Goal: Complete application form

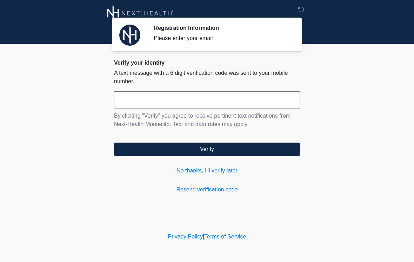
click at [195, 105] on input "text" at bounding box center [207, 100] width 186 height 18
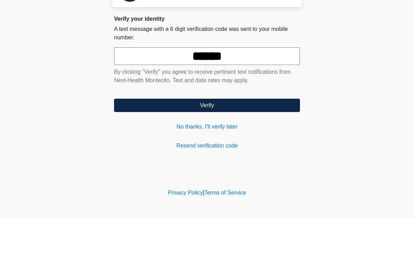
type input "******"
click at [240, 142] on button "Verify" at bounding box center [207, 148] width 186 height 13
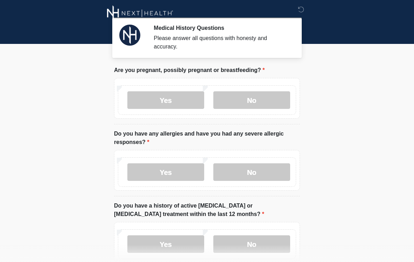
click at [263, 102] on label "No" at bounding box center [251, 100] width 77 height 18
click at [255, 173] on label "No" at bounding box center [251, 172] width 77 height 18
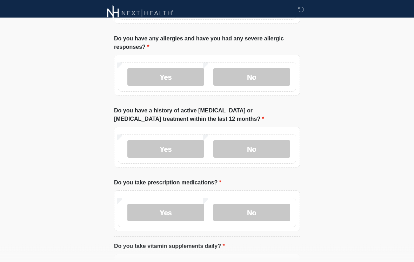
scroll to position [95, 0]
click at [270, 149] on label "No" at bounding box center [251, 149] width 77 height 18
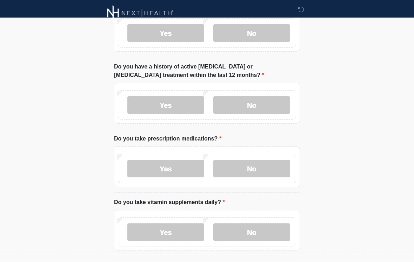
scroll to position [140, 0]
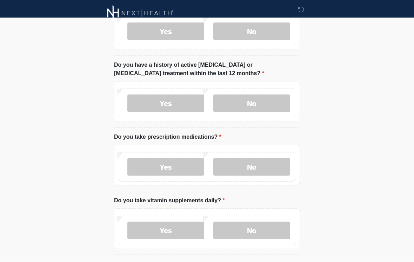
click at [169, 169] on label "Yes" at bounding box center [165, 167] width 77 height 18
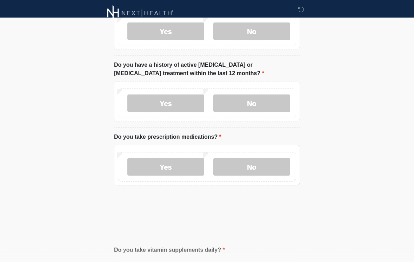
scroll to position [141, 0]
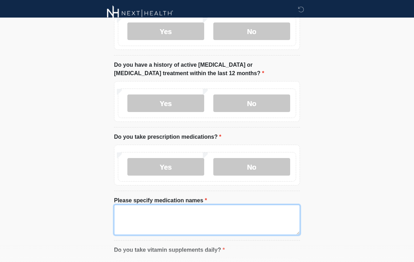
click at [156, 221] on textarea "Please specify medication names" at bounding box center [207, 219] width 186 height 30
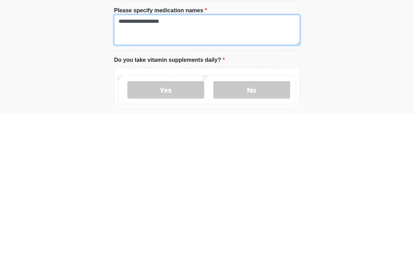
scroll to position [182, 0]
type textarea "**********"
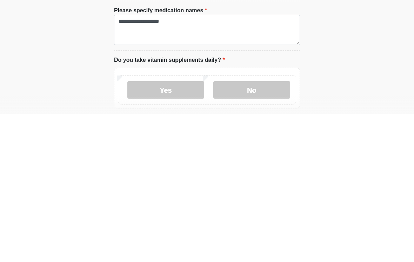
click at [262, 229] on label "No" at bounding box center [251, 238] width 77 height 18
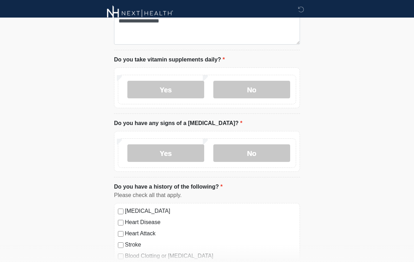
click at [272, 154] on label "No" at bounding box center [251, 153] width 77 height 18
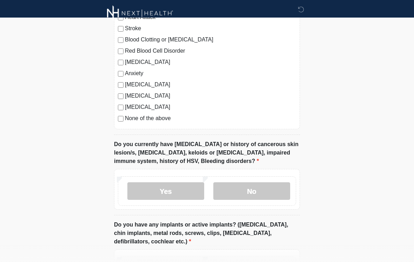
scroll to position [550, 0]
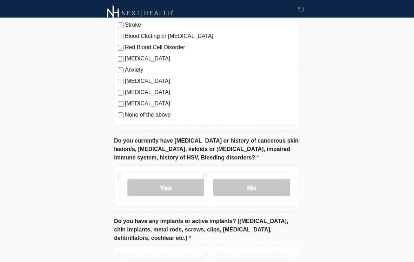
click at [266, 193] on label "No" at bounding box center [251, 188] width 77 height 18
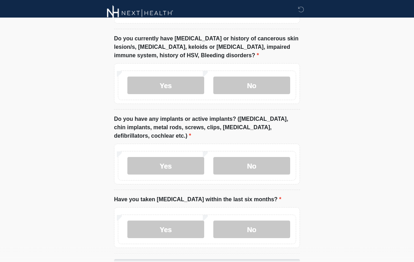
scroll to position [659, 0]
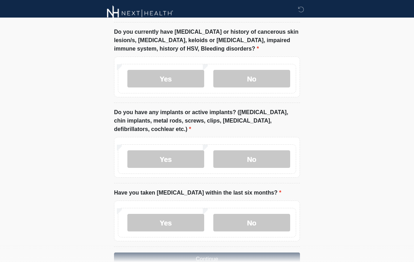
click at [175, 163] on label "Yes" at bounding box center [165, 159] width 77 height 18
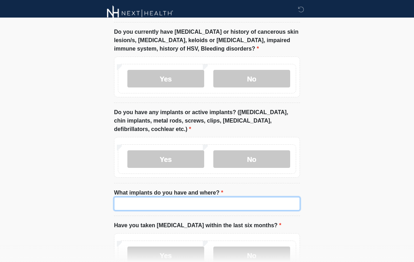
click at [243, 199] on input "What implants do you have and where?" at bounding box center [207, 203] width 186 height 13
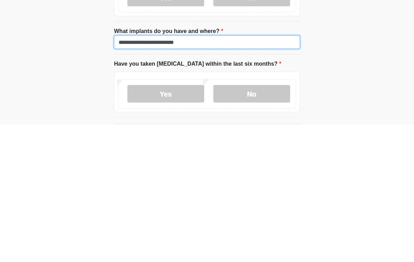
scroll to position [684, 0]
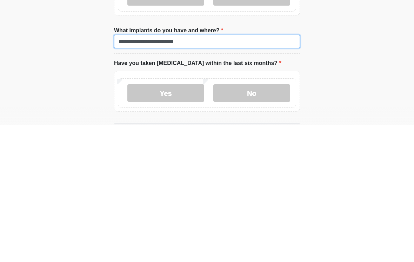
type input "**********"
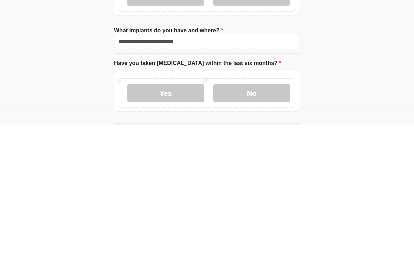
click at [268, 221] on label "No" at bounding box center [251, 230] width 77 height 18
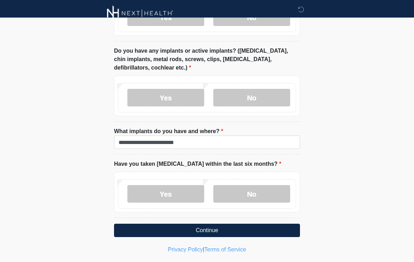
click at [271, 230] on button "Continue" at bounding box center [207, 229] width 186 height 13
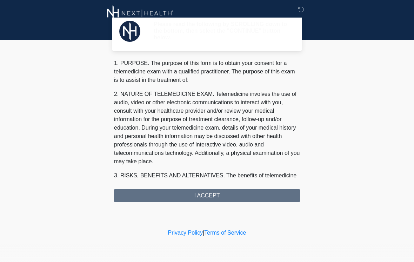
scroll to position [0, 0]
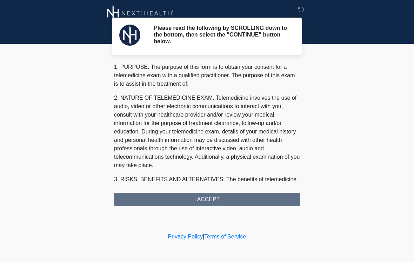
click at [273, 201] on div "1. PURPOSE. The purpose of this form is to obtain your consent for a telemedici…" at bounding box center [207, 134] width 186 height 143
click at [226, 201] on div "1. PURPOSE. The purpose of this form is to obtain your consent for a telemedici…" at bounding box center [207, 134] width 186 height 143
click at [222, 199] on div "1. PURPOSE. The purpose of this form is to obtain your consent for a telemedici…" at bounding box center [207, 134] width 186 height 143
click at [264, 203] on div "1. PURPOSE. The purpose of this form is to obtain your consent for a telemedici…" at bounding box center [207, 134] width 186 height 143
click at [227, 206] on div "Please read the following by SCROLLING down to the bottom, then select the "CON…" at bounding box center [207, 115] width 210 height 217
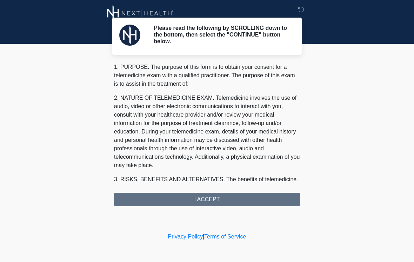
click at [227, 206] on div "Please read the following by SCROLLING down to the bottom, then select the "CON…" at bounding box center [207, 115] width 210 height 217
click at [250, 199] on div "1. PURPOSE. The purpose of this form is to obtain your consent for a telemedici…" at bounding box center [207, 134] width 186 height 143
click at [244, 196] on div "1. PURPOSE. The purpose of this form is to obtain your consent for a telemedici…" at bounding box center [207, 134] width 186 height 143
click at [239, 203] on div "1. PURPOSE. The purpose of this form is to obtain your consent for a telemedici…" at bounding box center [207, 134] width 186 height 143
click at [234, 199] on div "1. PURPOSE. The purpose of this form is to obtain your consent for a telemedici…" at bounding box center [207, 134] width 186 height 143
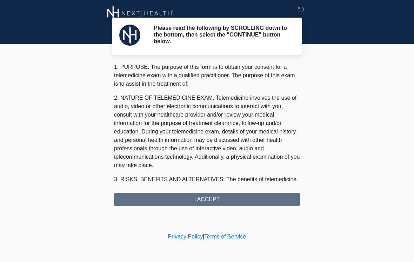
click at [301, 12] on icon at bounding box center [301, 9] width 6 height 6
click at [226, 200] on div "1. PURPOSE. The purpose of this form is to obtain your consent for a telemedici…" at bounding box center [207, 134] width 186 height 143
click at [218, 204] on div "1. PURPOSE. The purpose of this form is to obtain your consent for a telemedici…" at bounding box center [207, 134] width 186 height 143
click at [220, 197] on div "1. PURPOSE. The purpose of this form is to obtain your consent for a telemedici…" at bounding box center [207, 134] width 186 height 143
click at [222, 200] on div "1. PURPOSE. The purpose of this form is to obtain your consent for a telemedici…" at bounding box center [207, 134] width 186 height 143
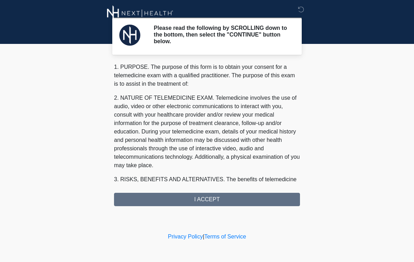
click at [222, 200] on div "1. PURPOSE. The purpose of this form is to obtain your consent for a telemedici…" at bounding box center [207, 134] width 186 height 143
click at [220, 196] on div "1. PURPOSE. The purpose of this form is to obtain your consent for a telemedici…" at bounding box center [207, 134] width 186 height 143
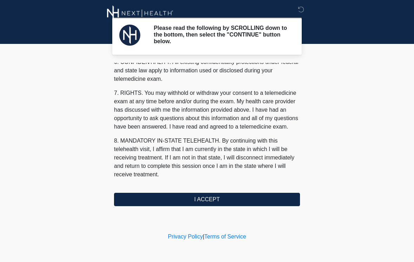
scroll to position [286, 0]
click at [243, 194] on button "I ACCEPT" at bounding box center [207, 199] width 186 height 13
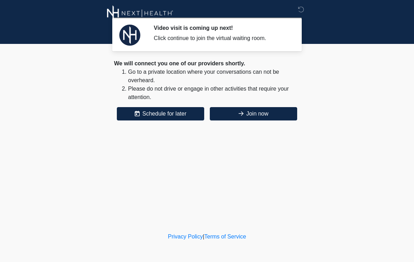
click at [268, 118] on button "Join now" at bounding box center [253, 113] width 87 height 13
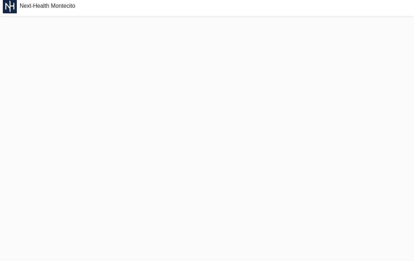
scroll to position [2, 0]
